Goal: Find specific page/section: Find specific page/section

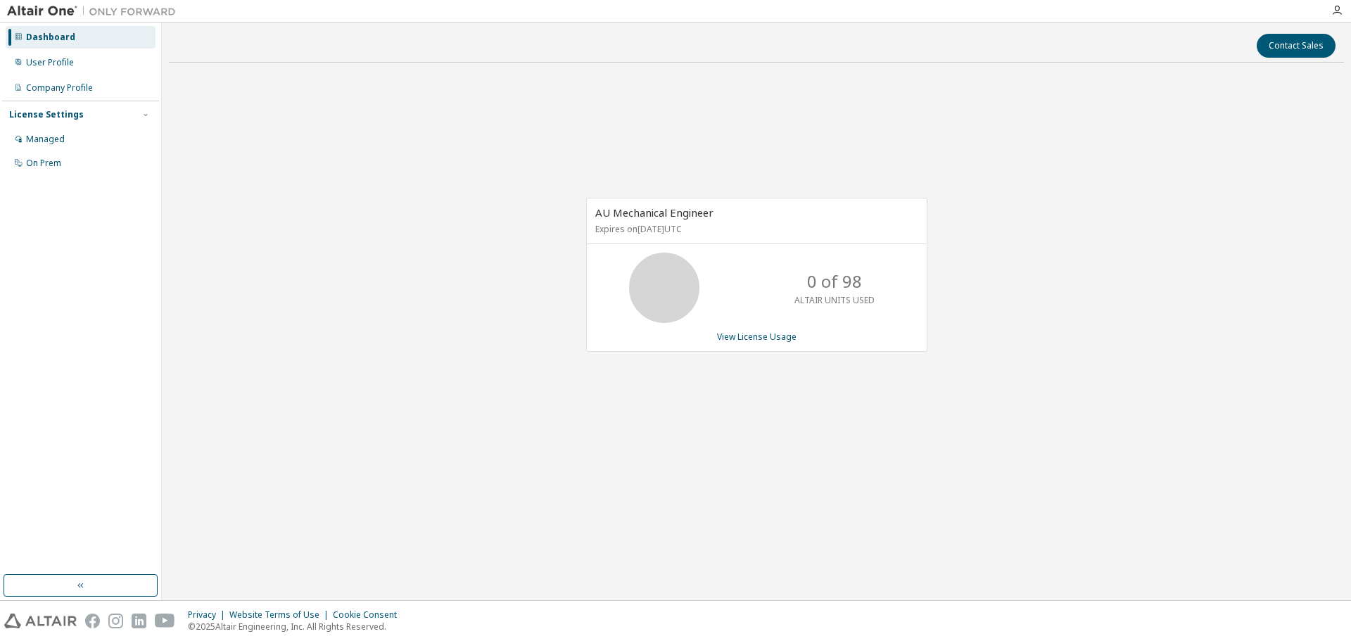
click at [91, 525] on div "Dashboard User Profile Company Profile License Settings Managed On Prem" at bounding box center [80, 299] width 157 height 548
click at [89, 167] on div "On Prem" at bounding box center [81, 163] width 150 height 23
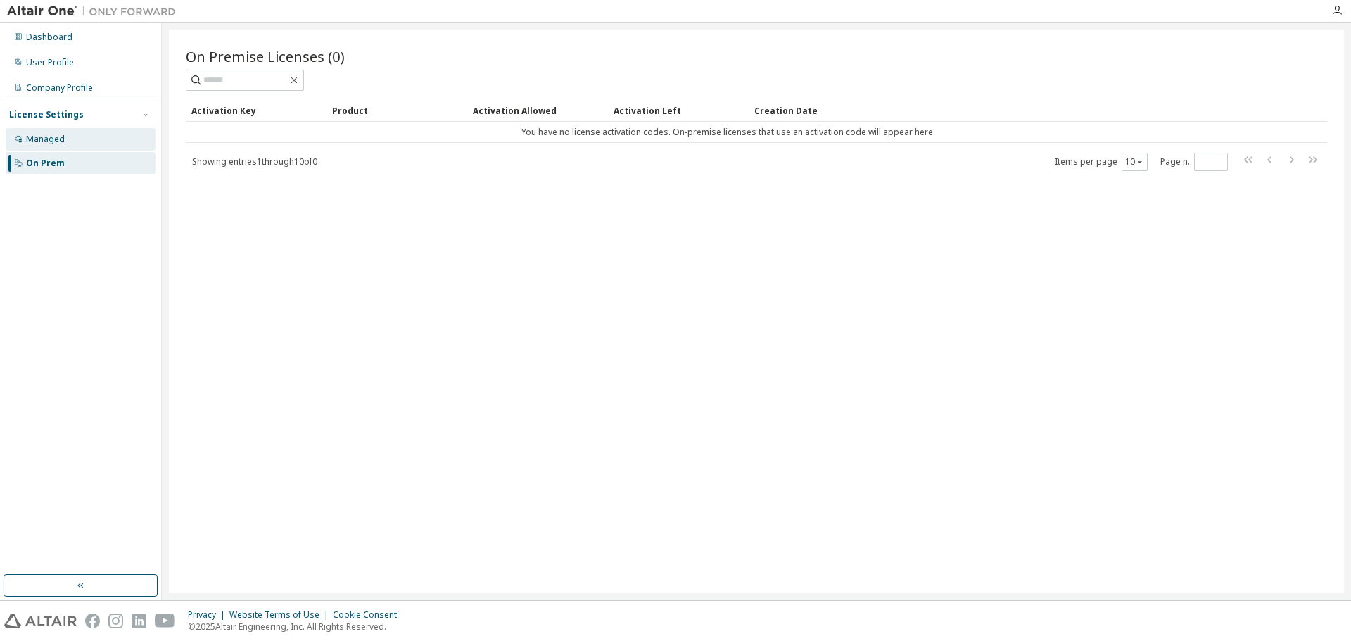
click at [91, 141] on div "Managed" at bounding box center [81, 139] width 150 height 23
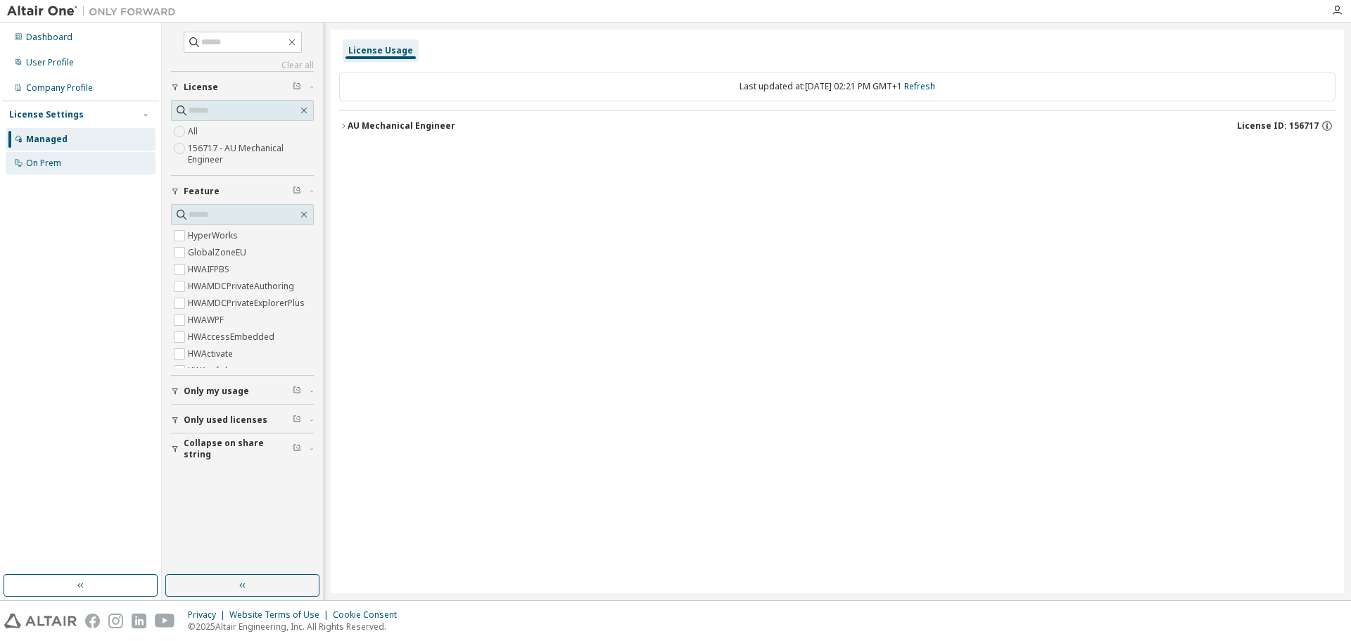
click at [68, 163] on div "On Prem" at bounding box center [81, 163] width 150 height 23
